Goal: Task Accomplishment & Management: Complete application form

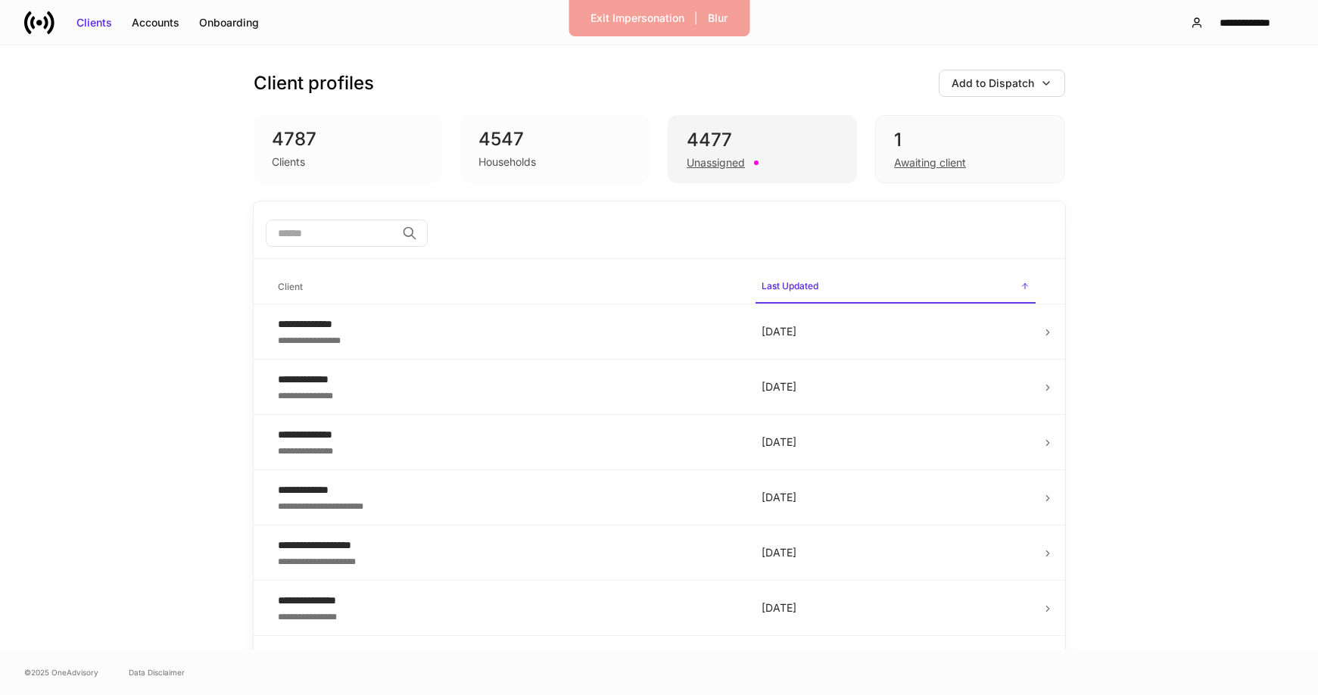
click at [733, 164] on div "Unassigned" at bounding box center [715, 162] width 58 height 15
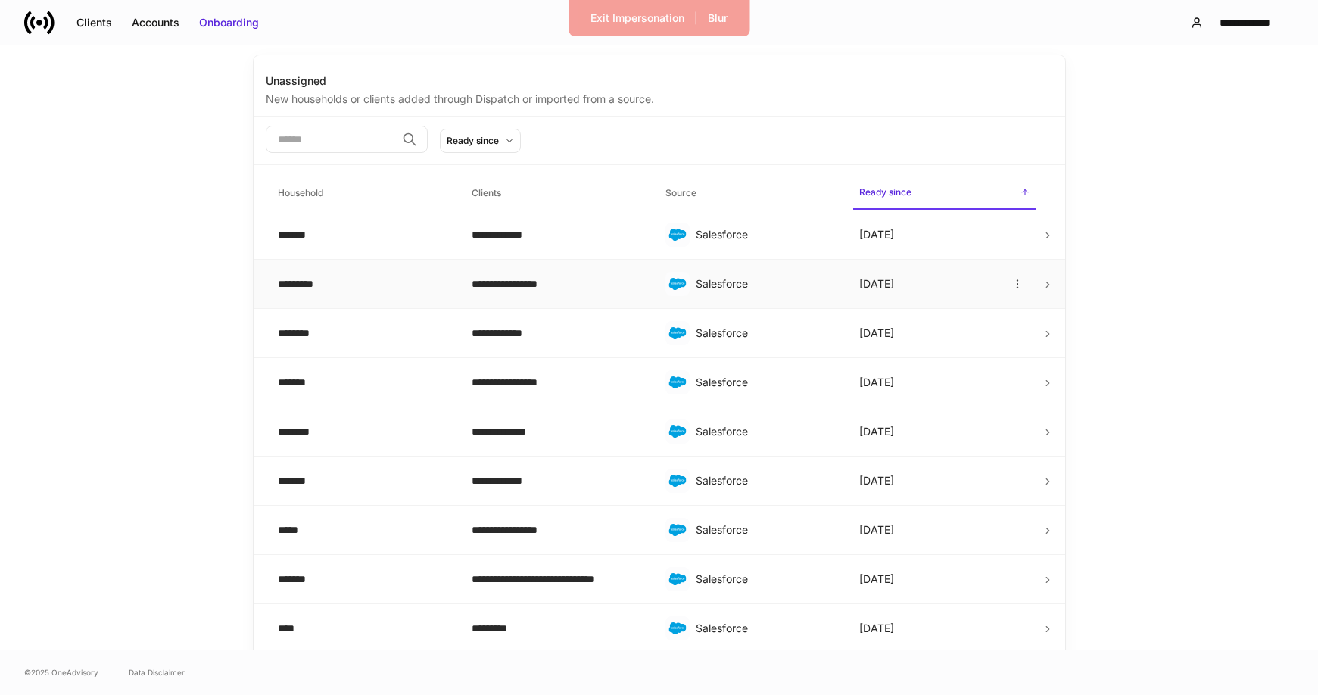
scroll to position [145, 0]
click at [1246, 26] on div "**********" at bounding box center [1245, 22] width 72 height 15
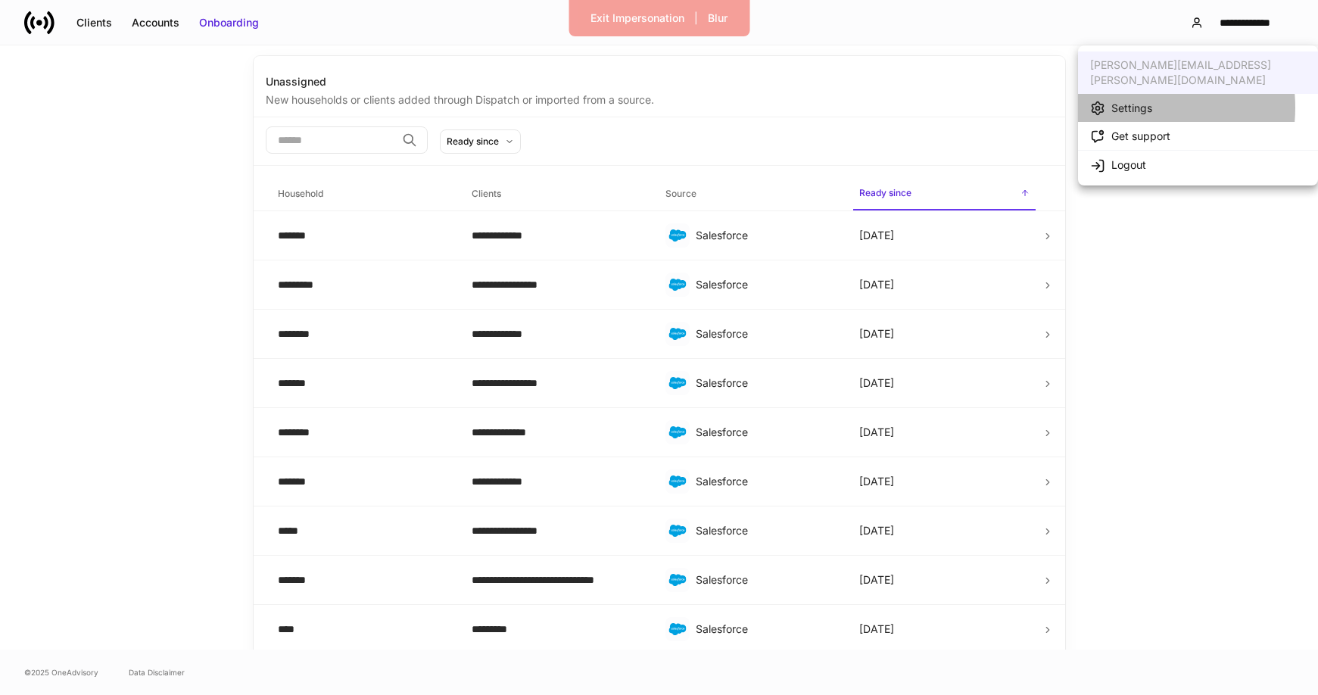
click at [1132, 101] on div "Settings" at bounding box center [1131, 108] width 41 height 15
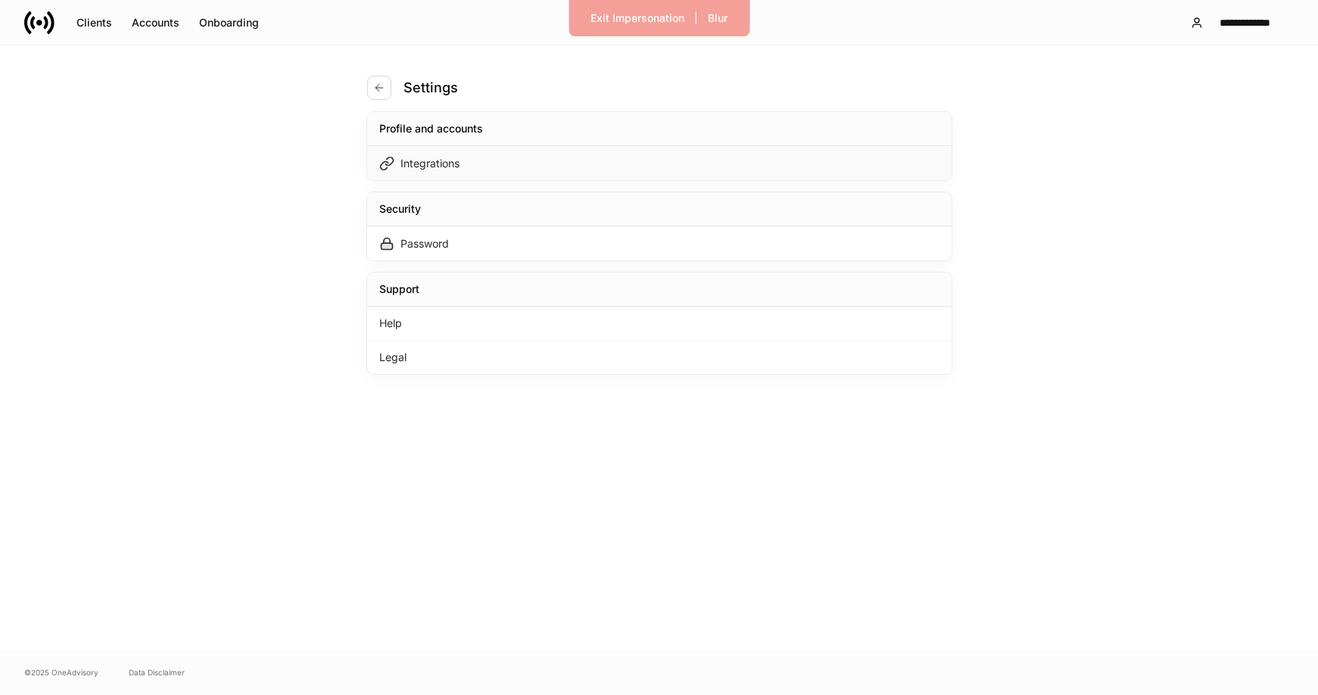
click at [590, 153] on div "Integrations" at bounding box center [659, 163] width 584 height 34
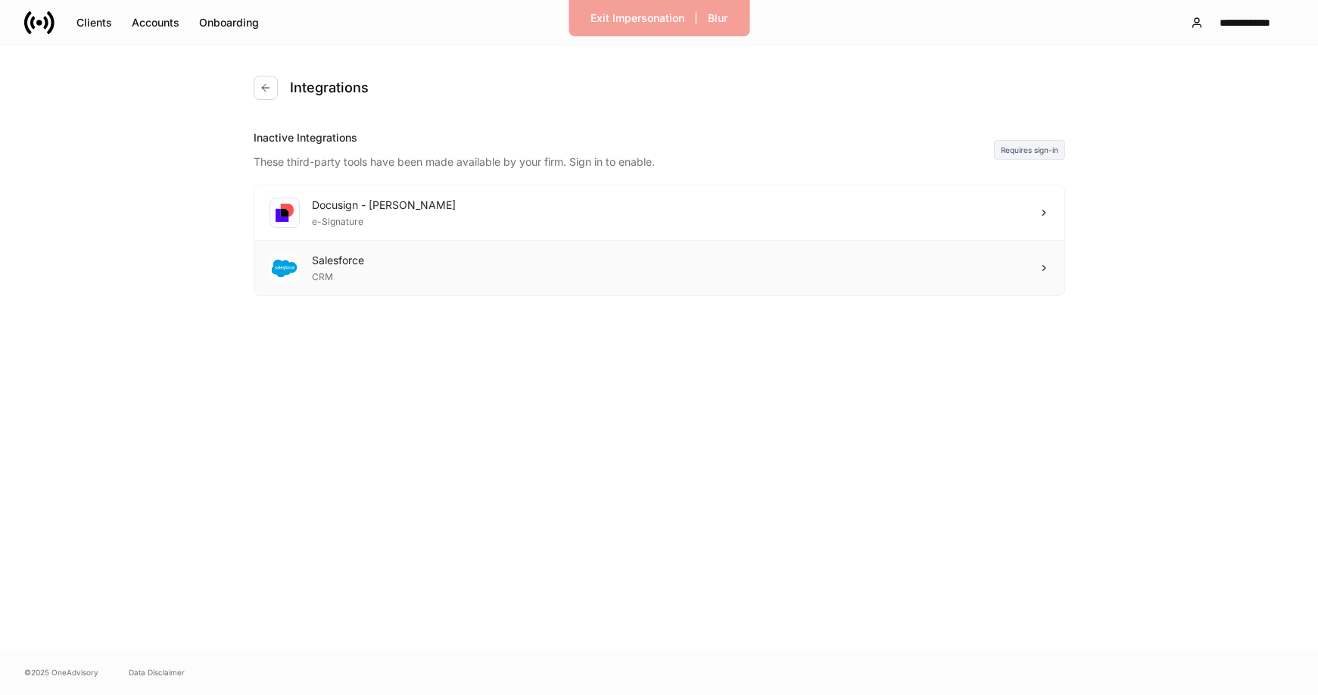
click at [533, 270] on div "Salesforce CRM" at bounding box center [659, 268] width 810 height 54
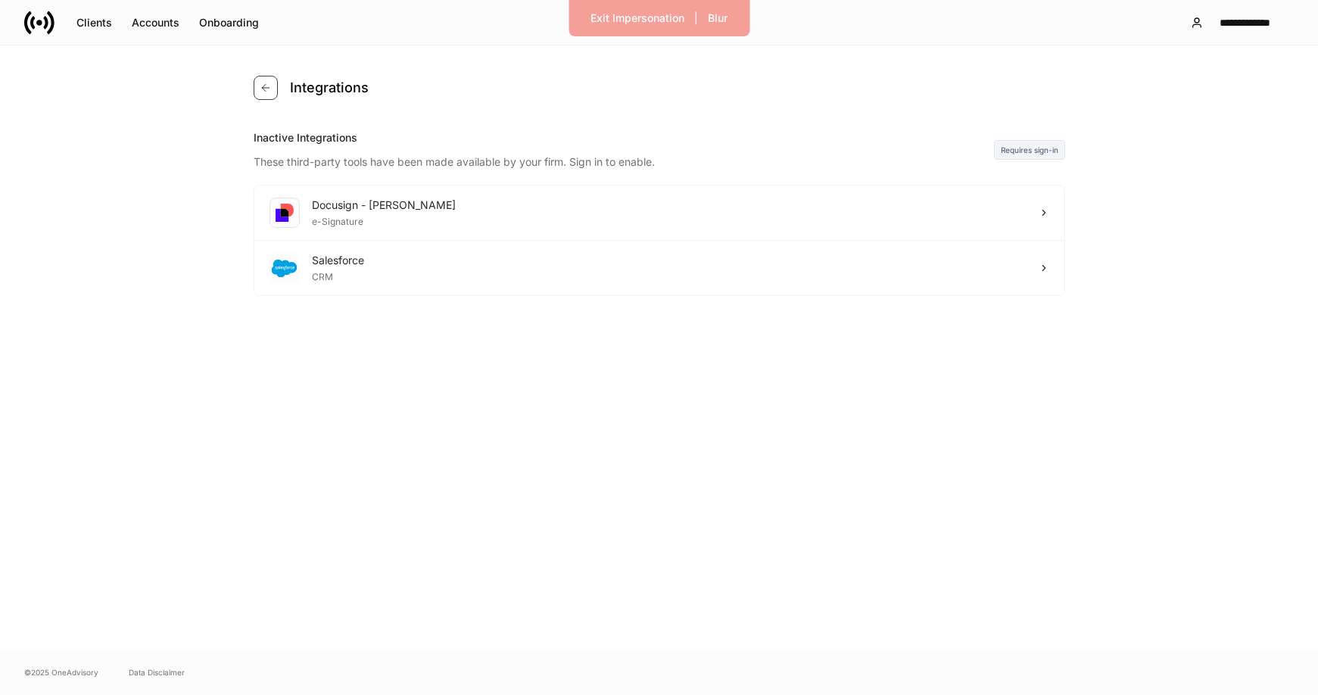
click at [266, 91] on icon "button" at bounding box center [266, 88] width 12 height 12
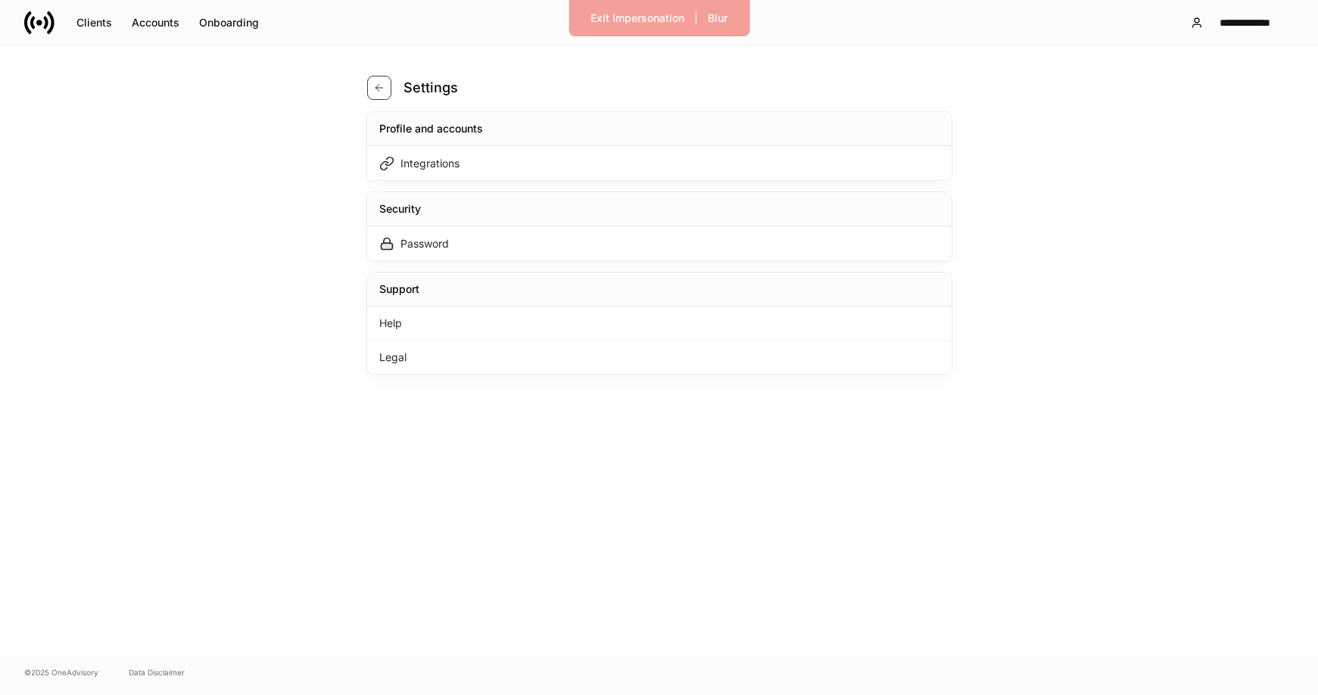
click at [375, 82] on icon "button" at bounding box center [379, 88] width 12 height 12
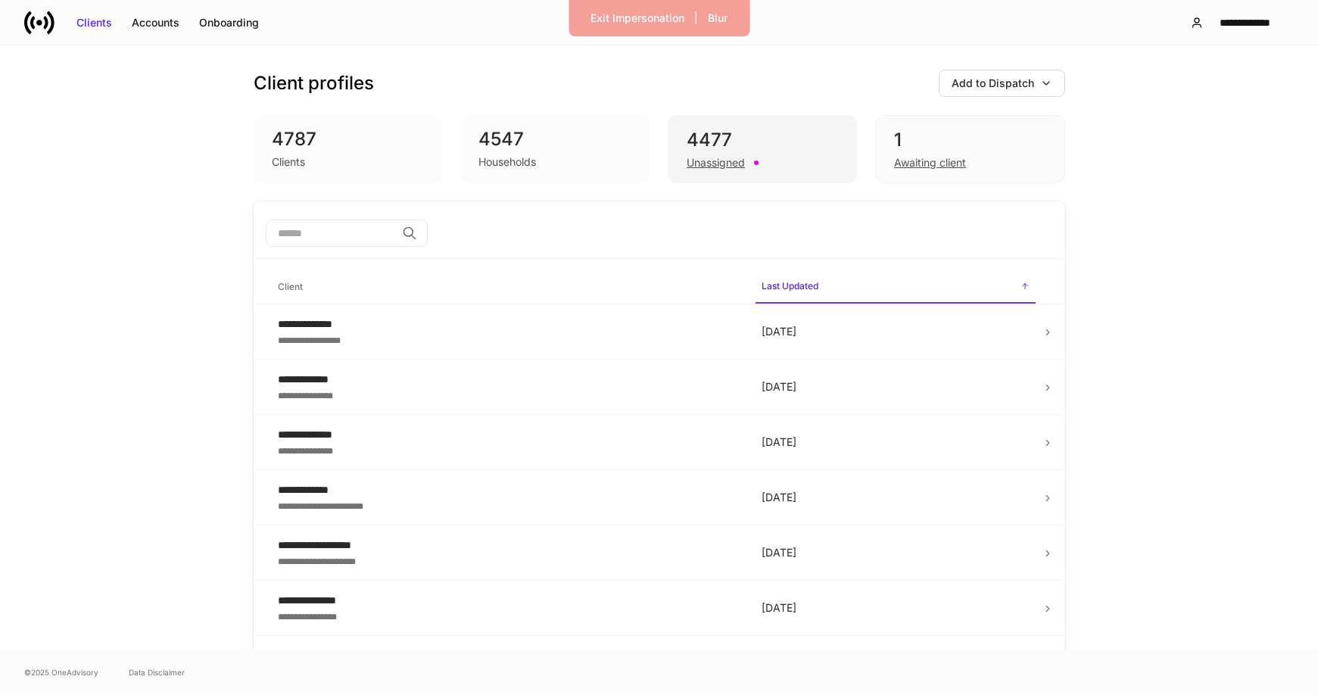
click at [708, 166] on div "Unassigned" at bounding box center [715, 162] width 58 height 15
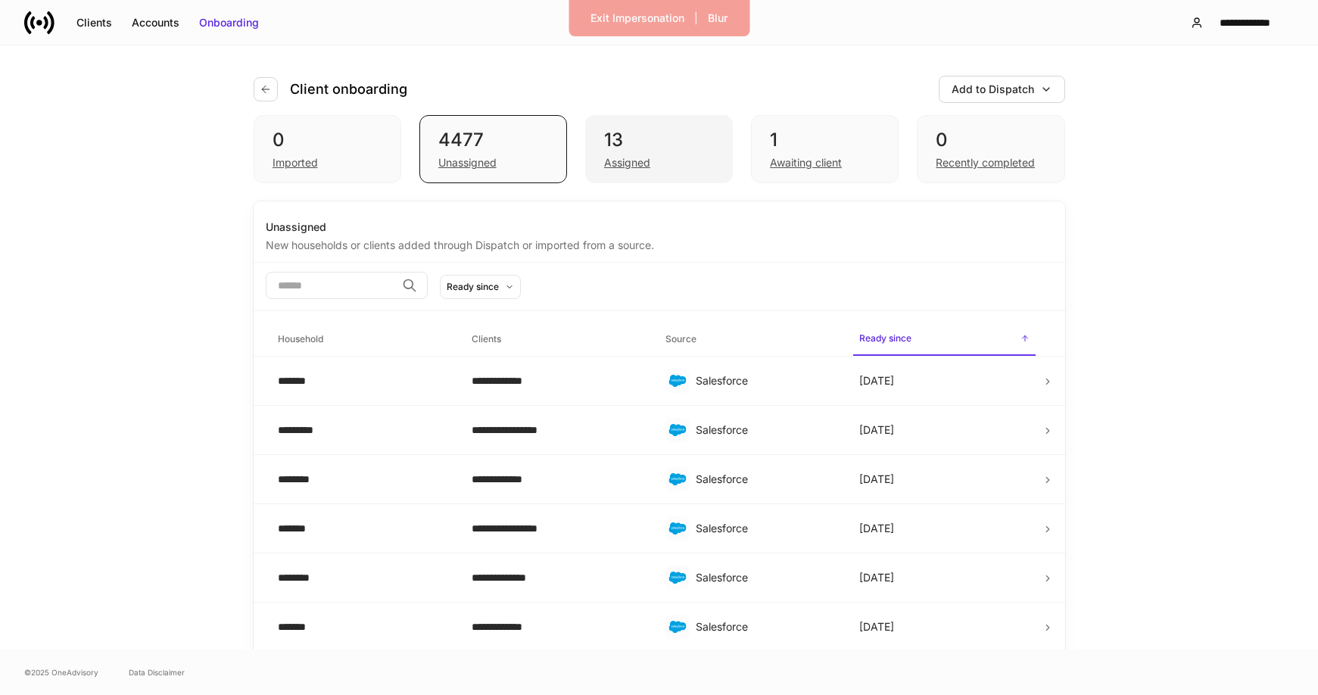
click at [617, 163] on div "Assigned" at bounding box center [627, 162] width 46 height 15
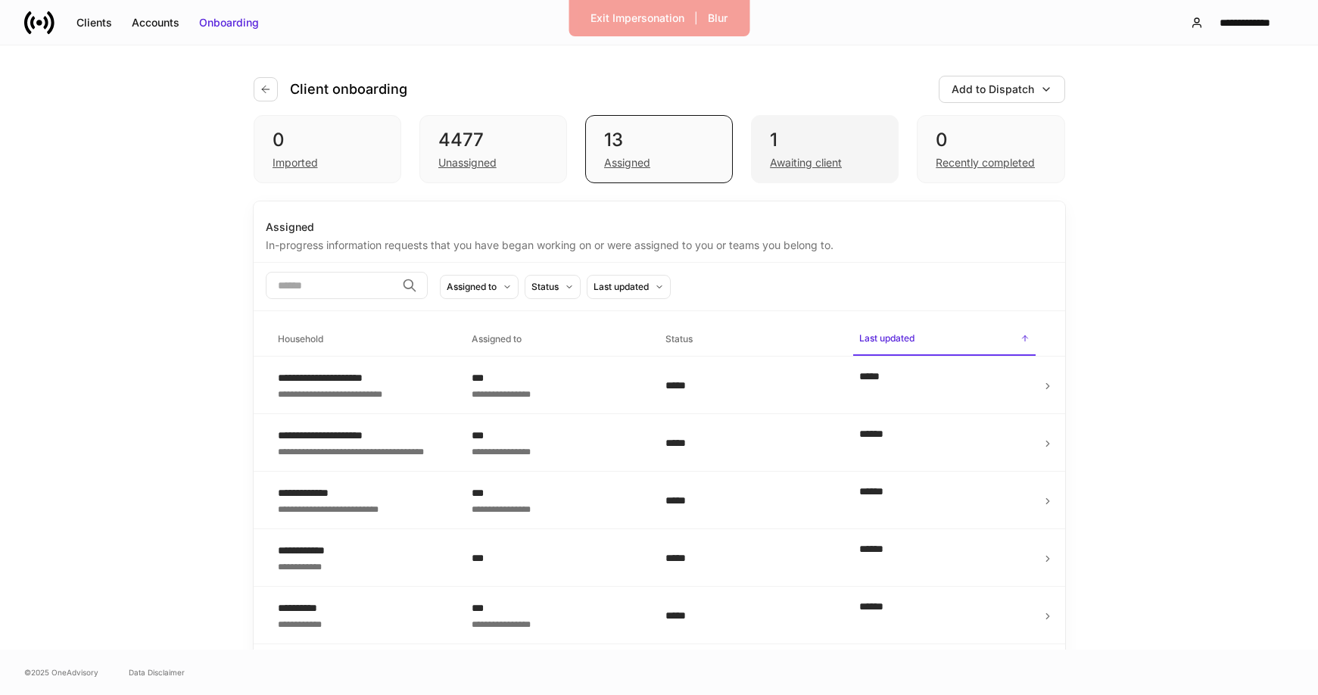
click at [795, 163] on div "Awaiting client" at bounding box center [806, 162] width 72 height 15
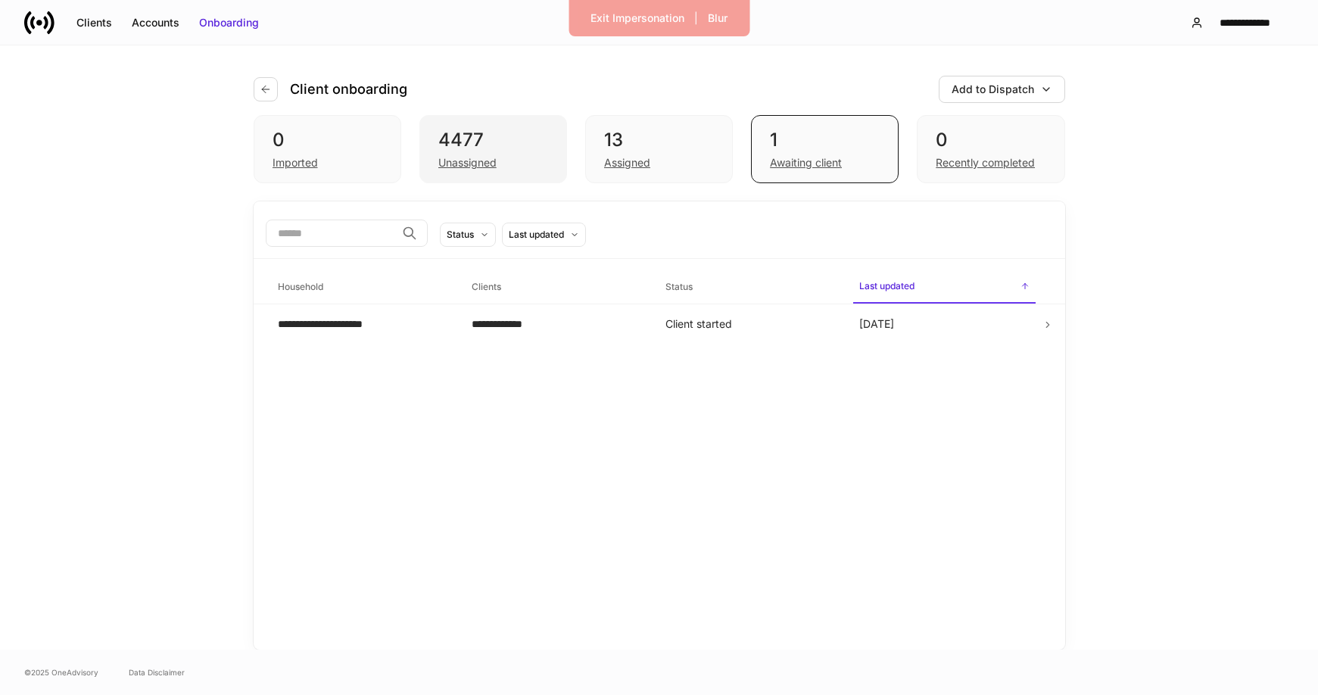
click at [449, 163] on div "Unassigned" at bounding box center [467, 162] width 58 height 15
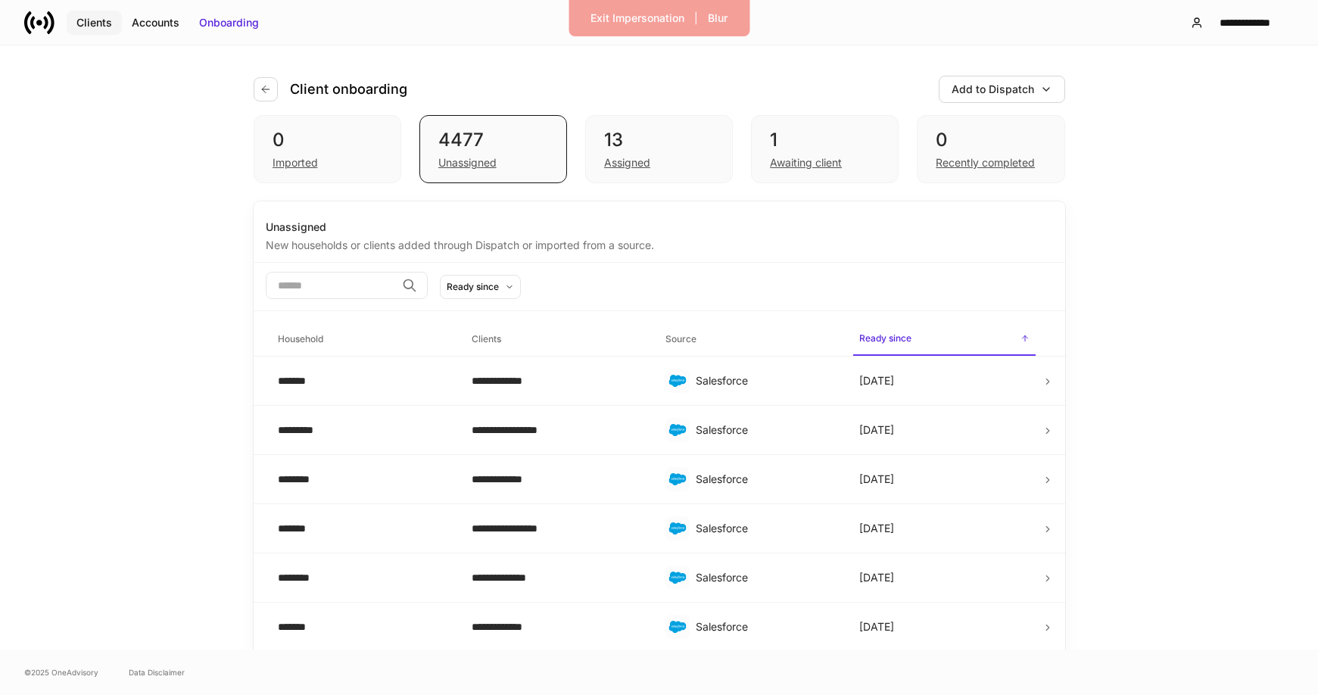
click at [95, 20] on div "Clients" at bounding box center [94, 22] width 36 height 15
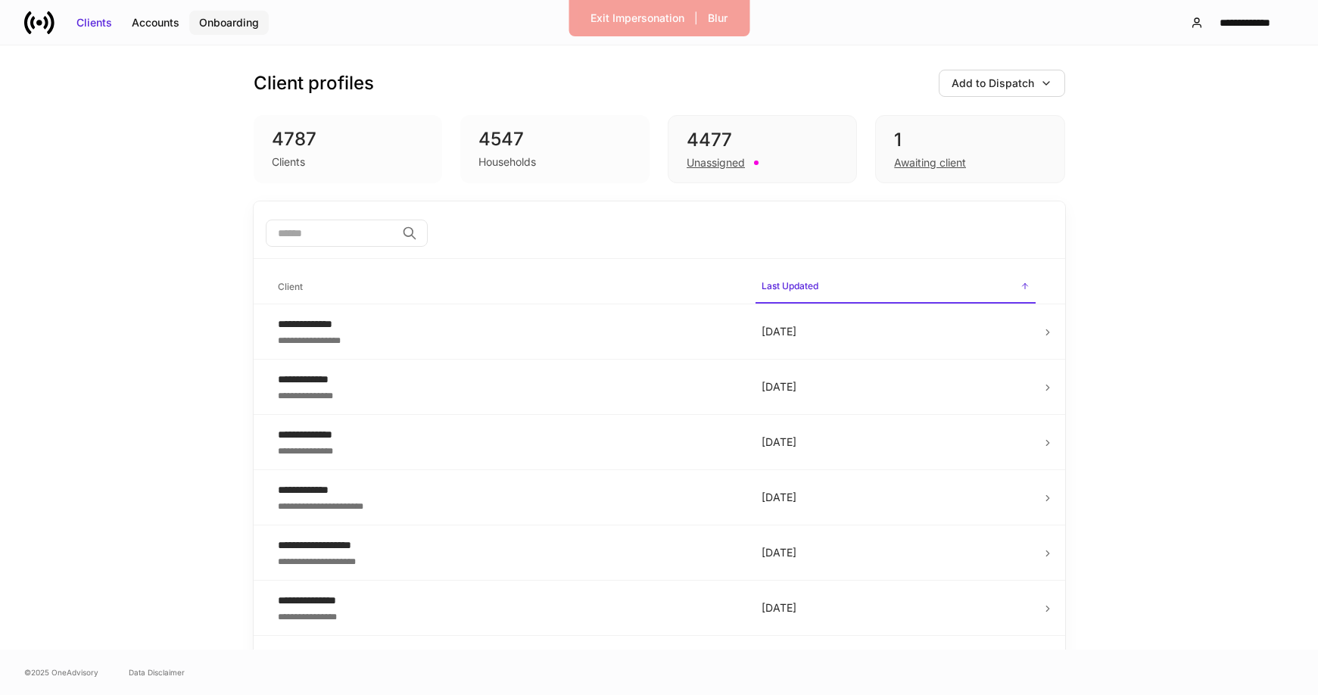
click at [251, 23] on div "Onboarding" at bounding box center [229, 22] width 60 height 15
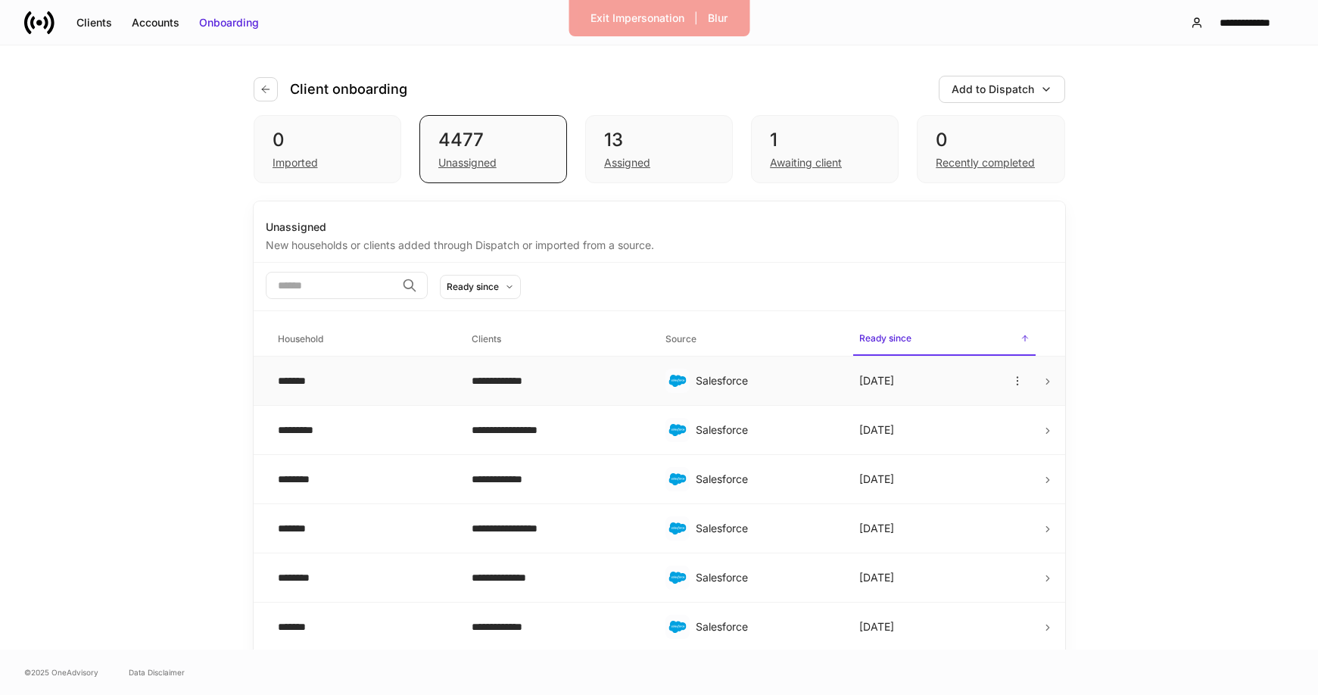
click at [490, 388] on div "**********" at bounding box center [557, 380] width 170 height 15
click at [802, 162] on div "Awaiting client" at bounding box center [806, 162] width 72 height 15
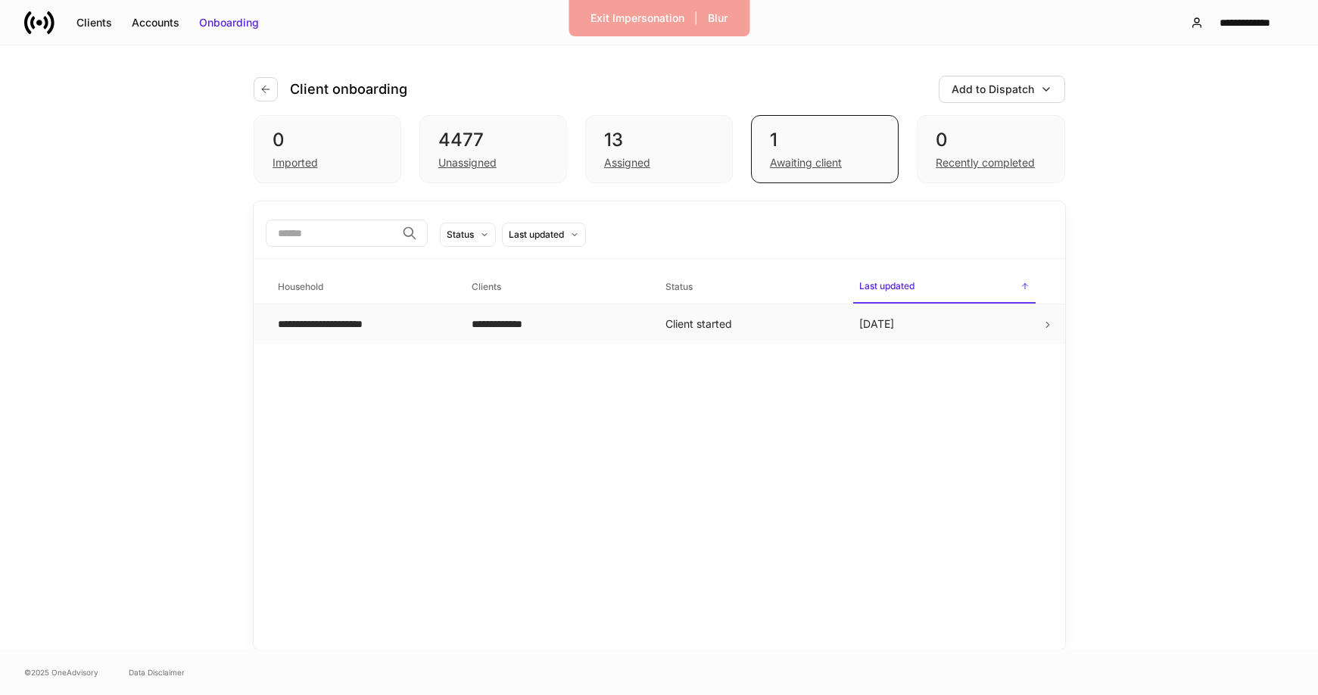
click at [506, 323] on div "**********" at bounding box center [557, 323] width 170 height 15
click at [637, 160] on div "Assigned" at bounding box center [627, 162] width 46 height 15
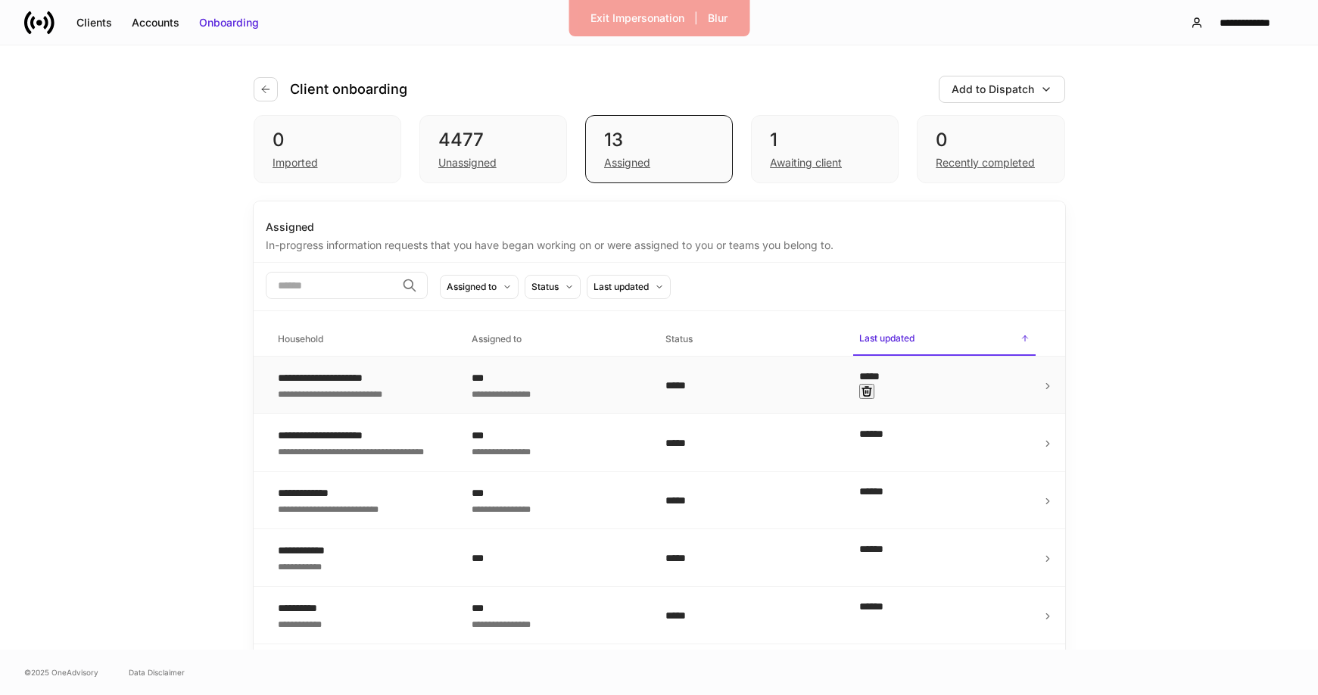
click at [568, 381] on div "***" at bounding box center [557, 377] width 170 height 15
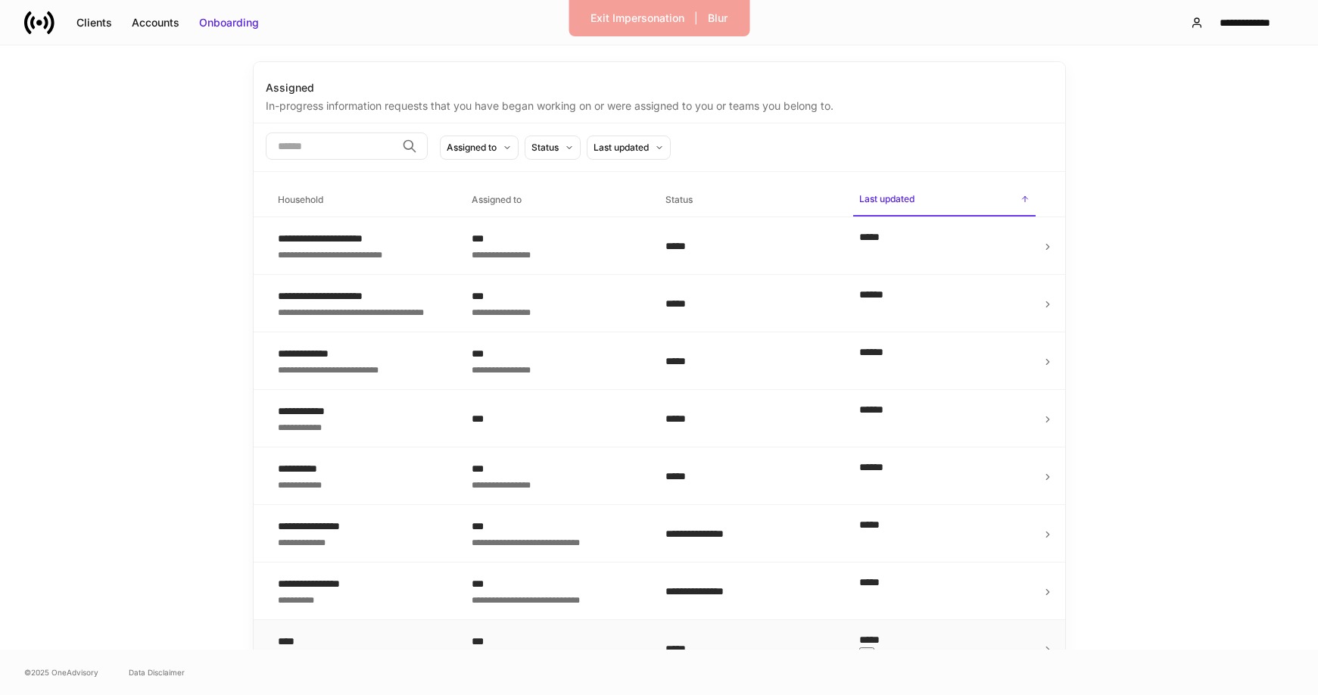
scroll to position [138, 0]
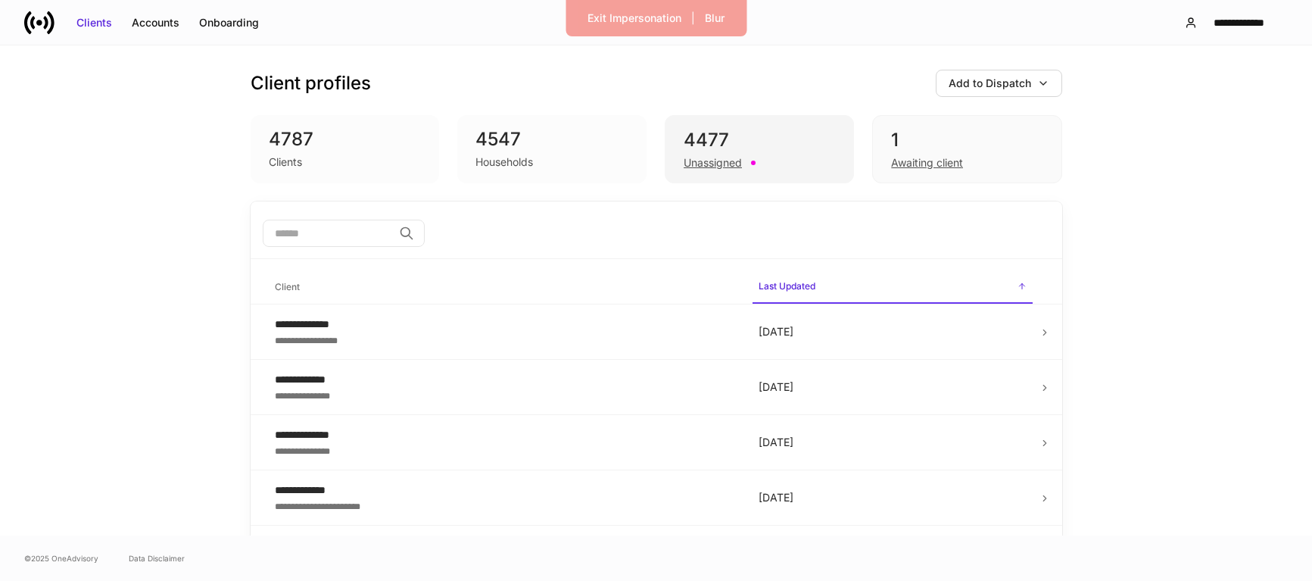
click at [703, 163] on div "Unassigned" at bounding box center [712, 162] width 58 height 15
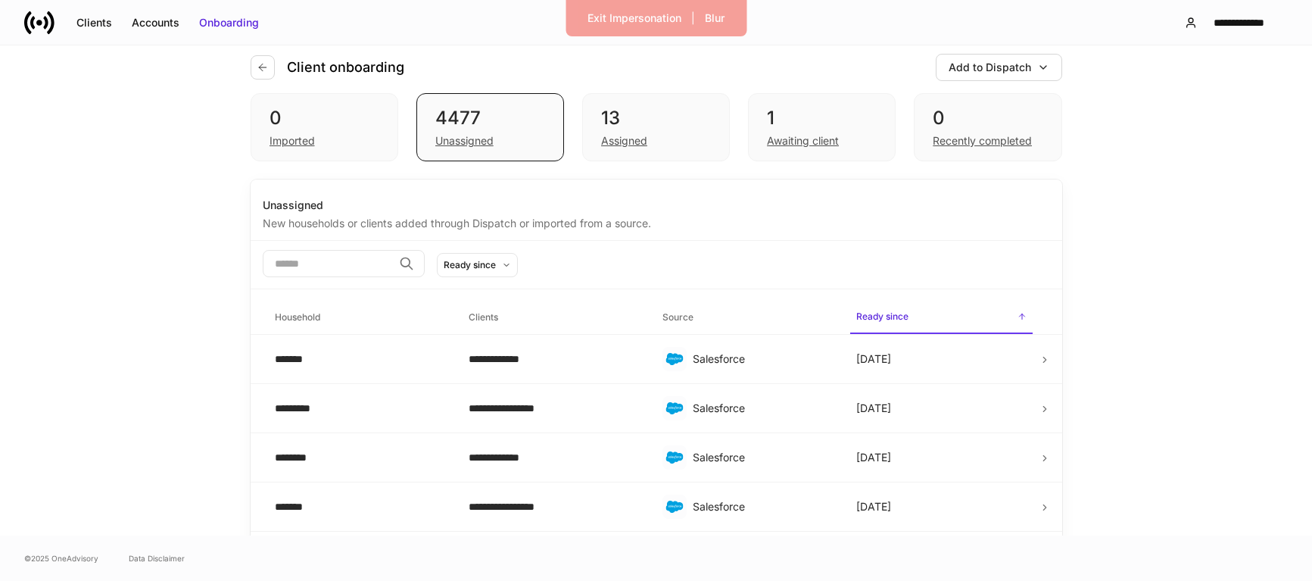
scroll to position [24, 0]
